Goal: Task Accomplishment & Management: Use online tool/utility

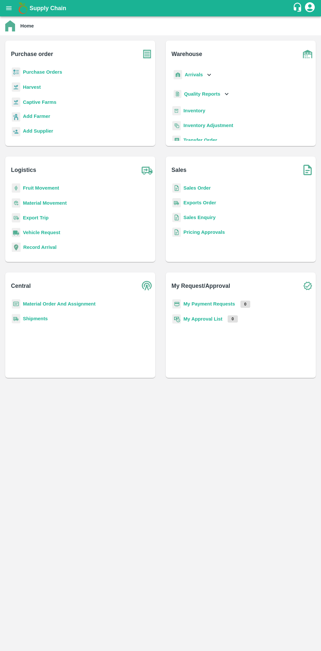
click at [50, 72] on b "Purchase Orders" at bounding box center [42, 71] width 39 height 5
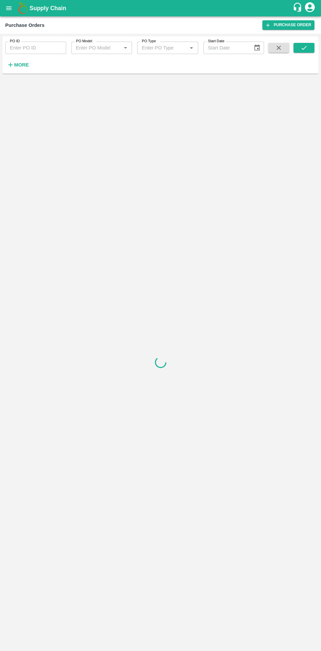
click at [25, 65] on strong "More" at bounding box center [21, 64] width 15 height 5
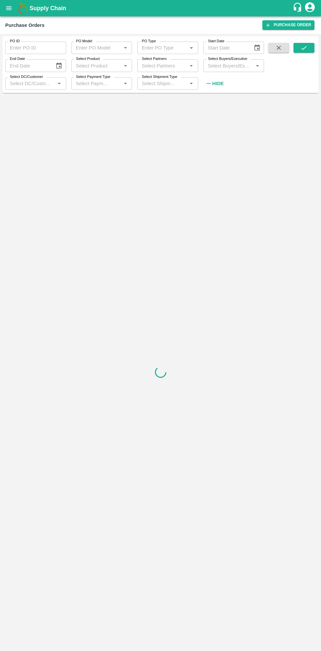
click at [239, 68] on input "Select Buyers/Executive" at bounding box center [228, 65] width 46 height 9
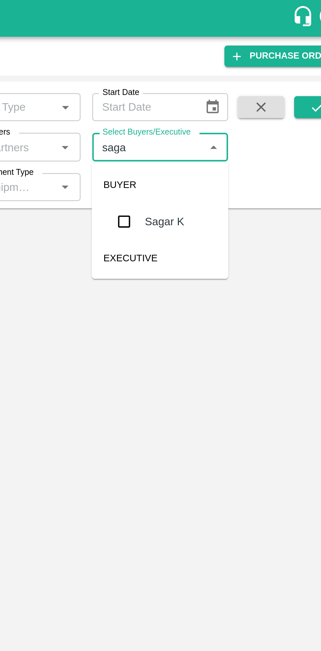
type input "sagar"
click at [215, 98] on input "checkbox" at bounding box center [217, 98] width 13 height 13
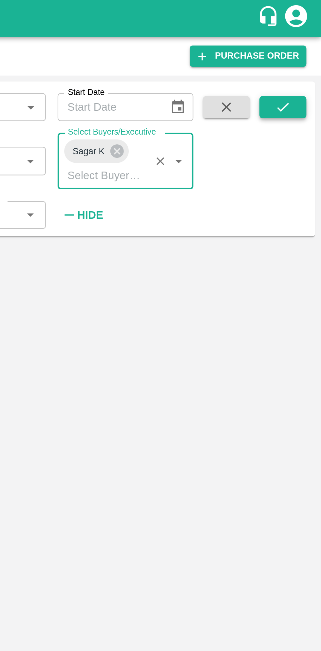
click at [306, 52] on button "submit" at bounding box center [303, 48] width 21 height 10
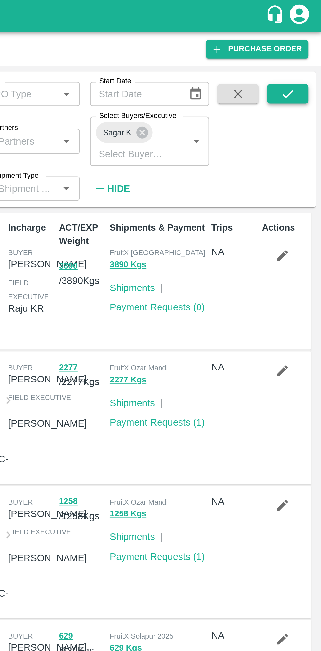
scroll to position [1, 0]
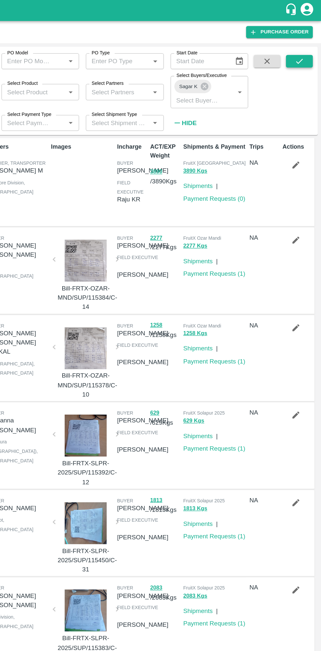
click at [304, 48] on icon "submit" at bounding box center [303, 47] width 7 height 7
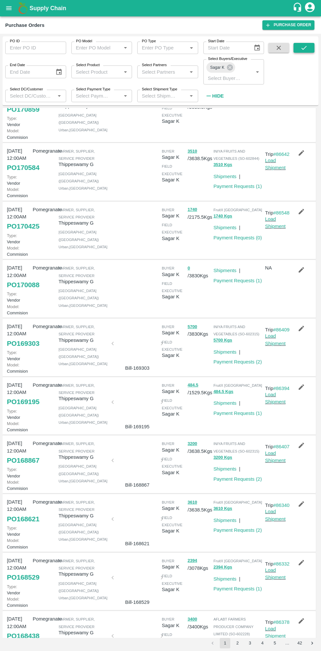
scroll to position [0, 0]
